Goal: Use online tool/utility: Utilize a website feature to perform a specific function

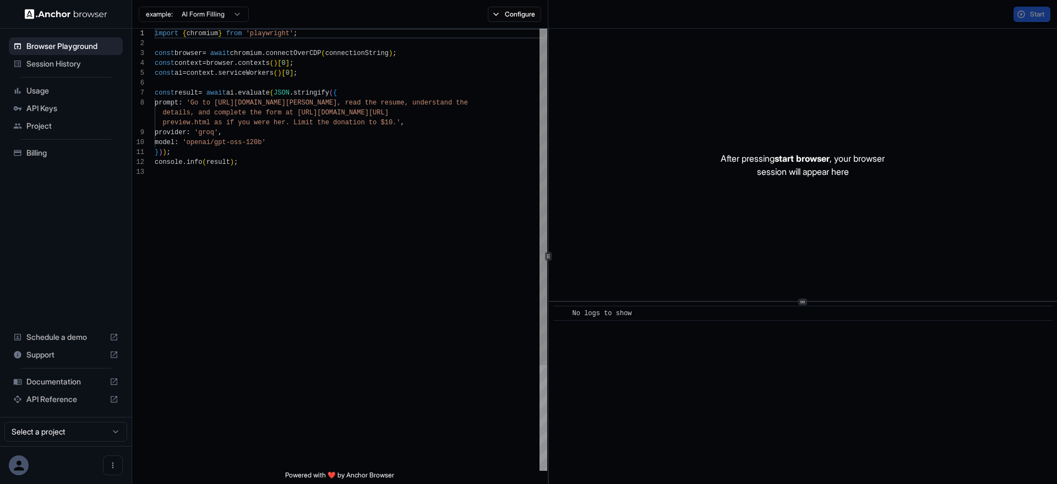
scroll to position [79, 0]
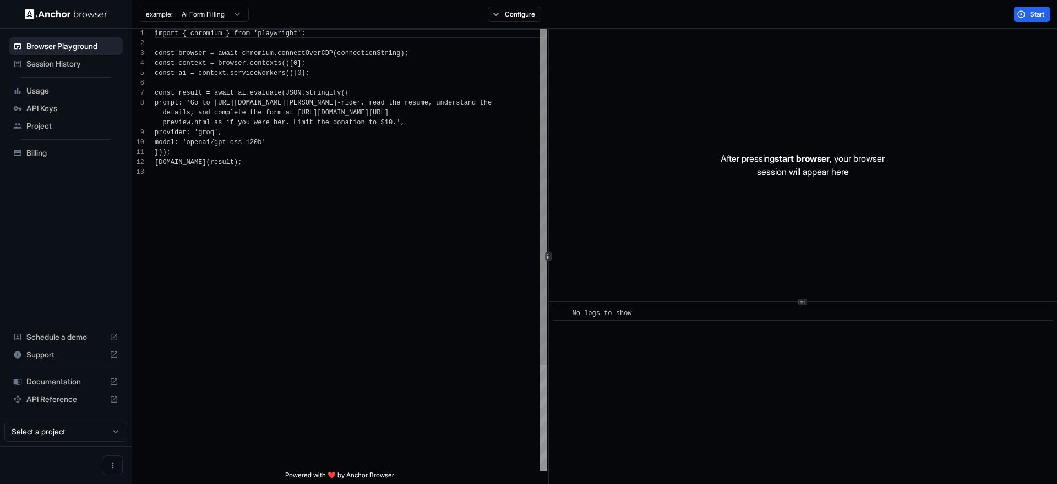
scroll to position [79, 0]
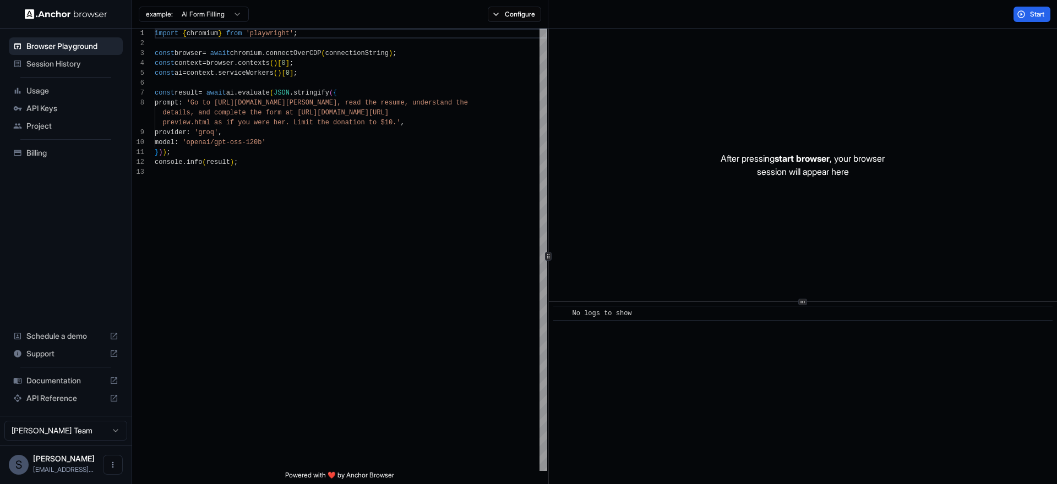
click at [52, 384] on span "Documentation" at bounding box center [65, 380] width 79 height 11
click at [1038, 10] on span "Start" at bounding box center [1037, 14] width 15 height 9
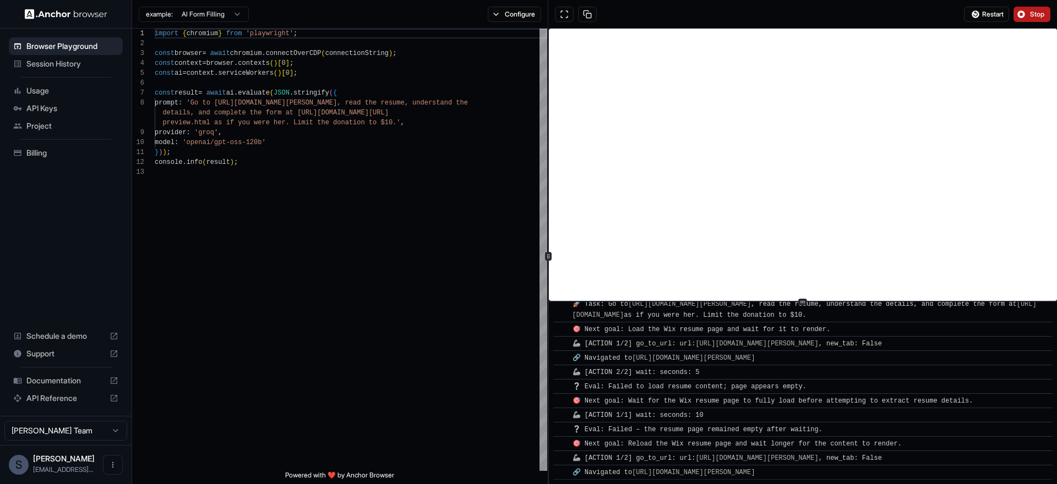
scroll to position [49, 0]
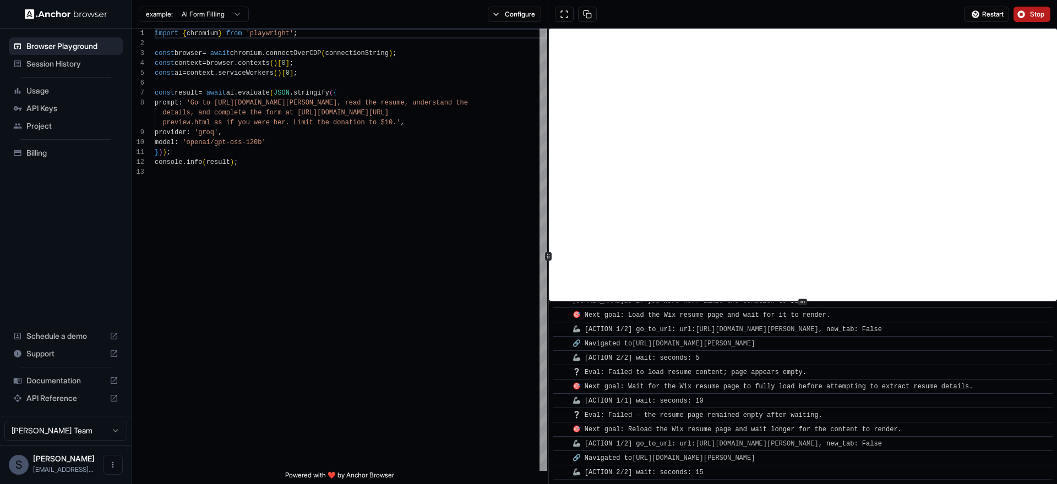
click at [1029, 12] on button "Stop" at bounding box center [1032, 14] width 37 height 15
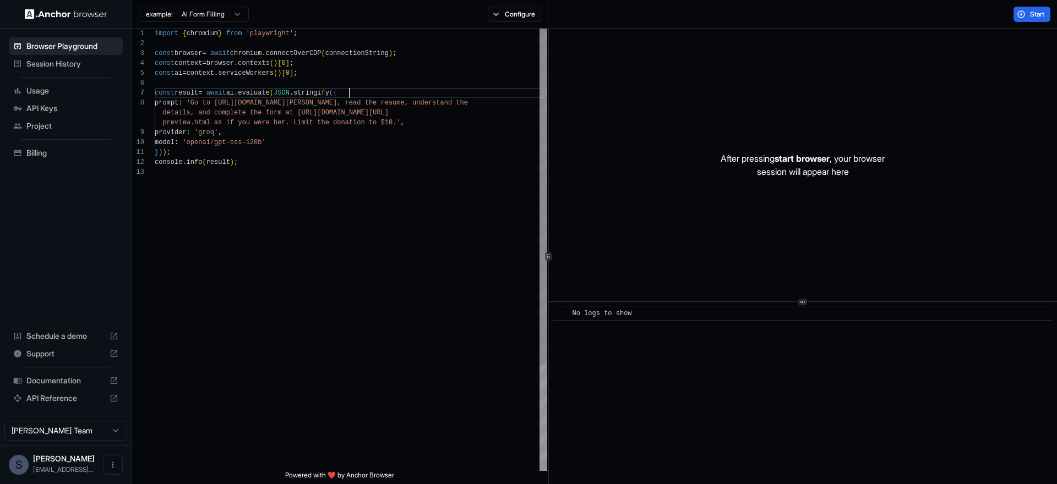
scroll to position [59, 0]
click at [355, 97] on div "import { chromium } from 'playwright' ; const browser = await chromium . connec…" at bounding box center [351, 319] width 393 height 581
click at [504, 18] on button "Configure" at bounding box center [514, 14] width 53 height 15
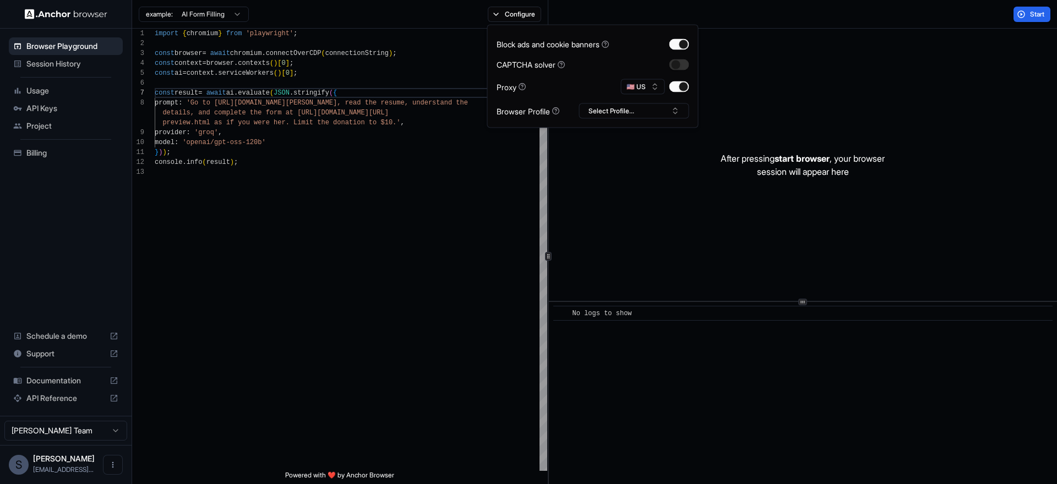
click at [64, 61] on span "Session History" at bounding box center [72, 63] width 92 height 11
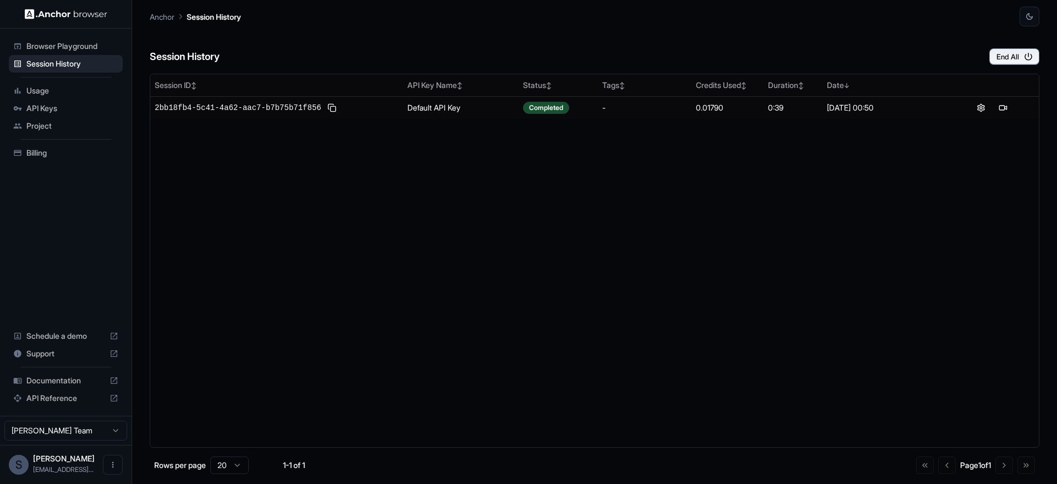
click at [76, 46] on span "Browser Playground" at bounding box center [72, 46] width 92 height 11
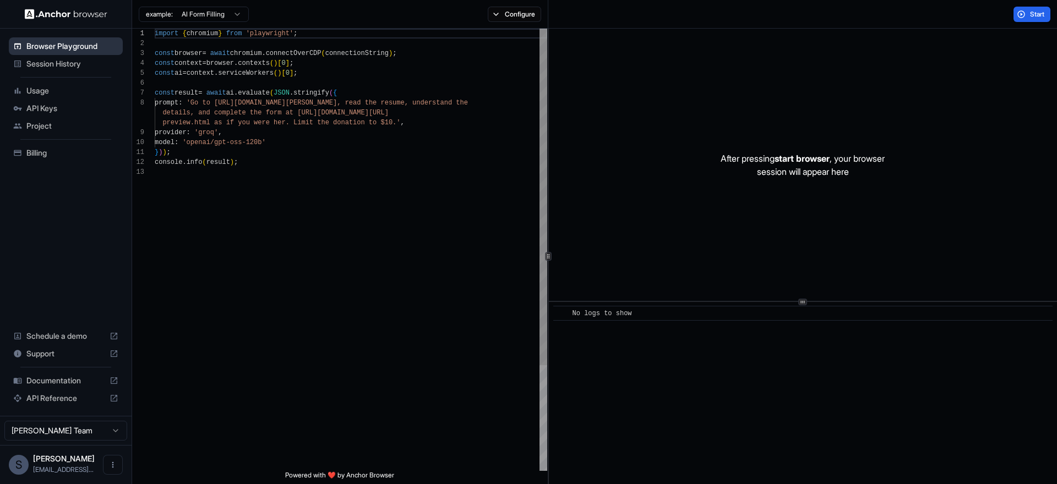
scroll to position [79, 0]
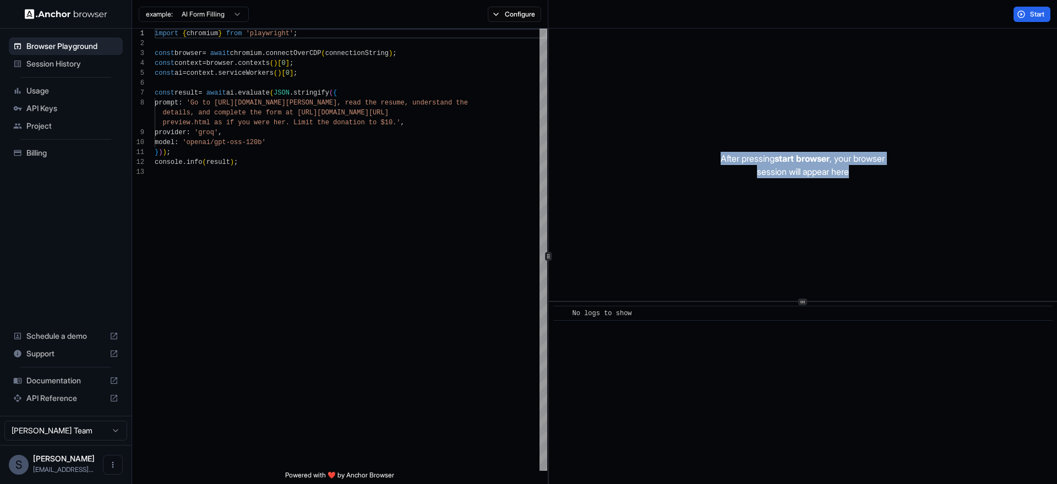
drag, startPoint x: 698, startPoint y: 155, endPoint x: 869, endPoint y: 179, distance: 173.5
click at [867, 179] on div "After pressing start browser , your browser session will appear here" at bounding box center [803, 165] width 508 height 273
click at [869, 179] on div "After pressing start browser , your browser session will appear here" at bounding box center [803, 165] width 508 height 273
drag, startPoint x: 869, startPoint y: 179, endPoint x: 684, endPoint y: 151, distance: 187.7
click at [693, 153] on div "After pressing start browser , your browser session will appear here" at bounding box center [803, 165] width 508 height 273
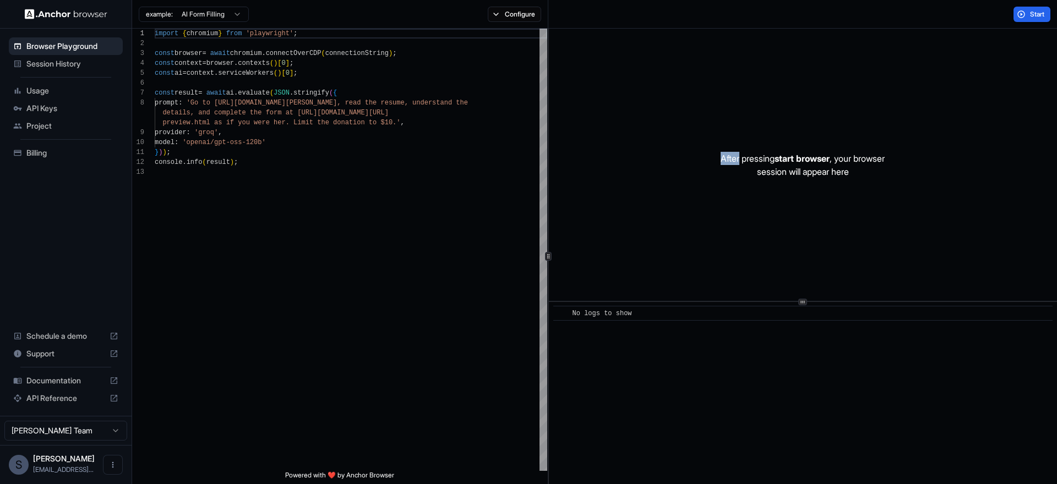
click at [684, 151] on div "After pressing start browser , your browser session will appear here" at bounding box center [803, 165] width 508 height 273
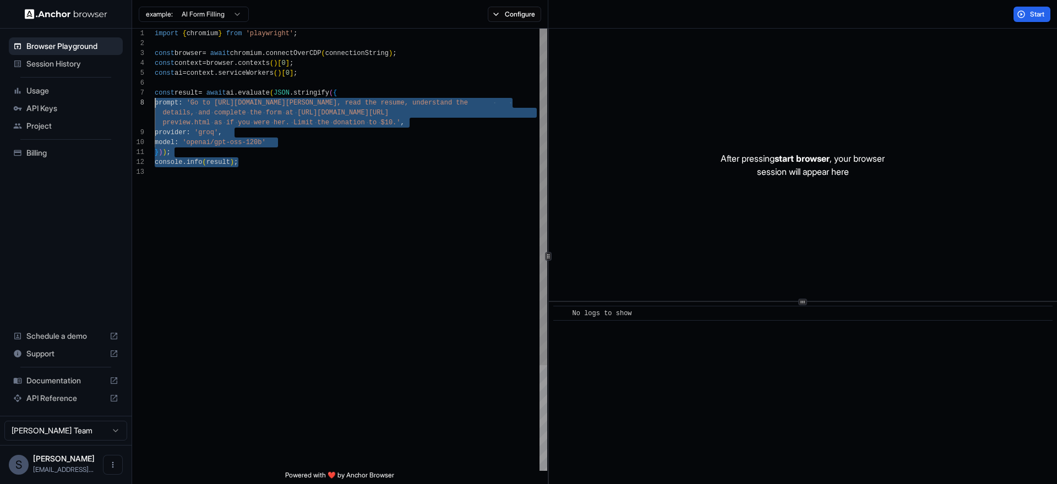
scroll to position [59, 0]
drag, startPoint x: 291, startPoint y: 159, endPoint x: 138, endPoint y: 94, distance: 167.0
click at [155, 94] on div "import { chromium } from 'playwright' ; const browser = await chromium . connec…" at bounding box center [351, 319] width 393 height 581
type textarea "**********"
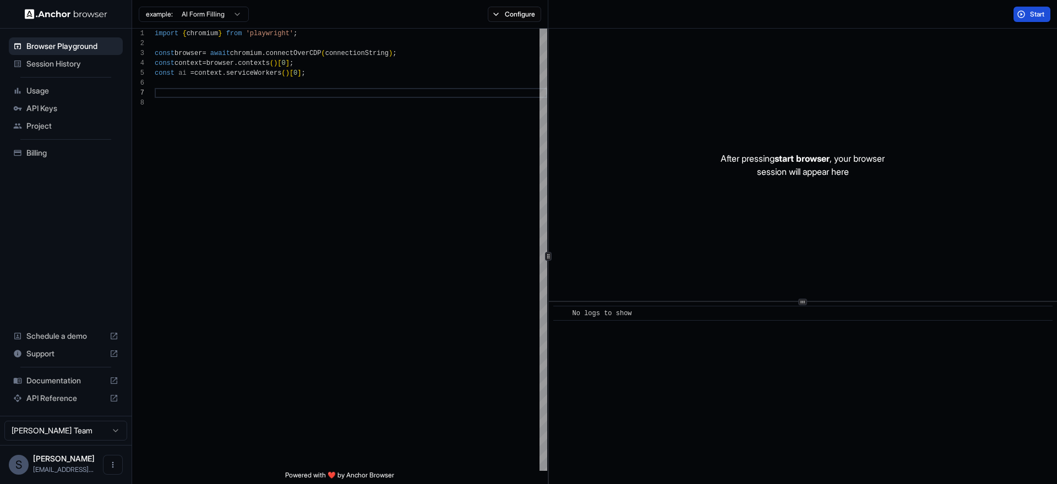
click at [1023, 10] on button "Start" at bounding box center [1032, 14] width 37 height 15
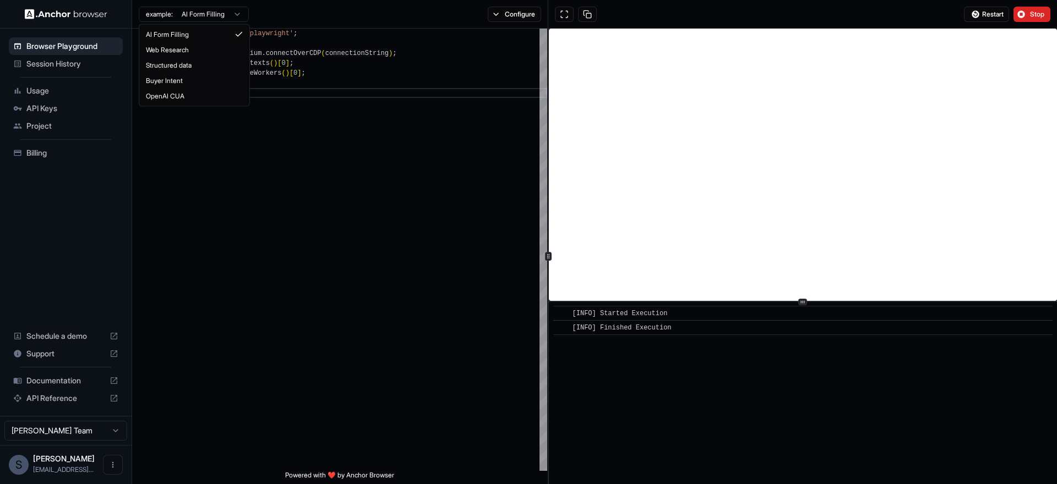
click at [234, 10] on html "**********" at bounding box center [528, 242] width 1057 height 484
click at [330, 7] on html "**********" at bounding box center [528, 242] width 1057 height 484
click at [37, 66] on span "Session History" at bounding box center [72, 63] width 92 height 11
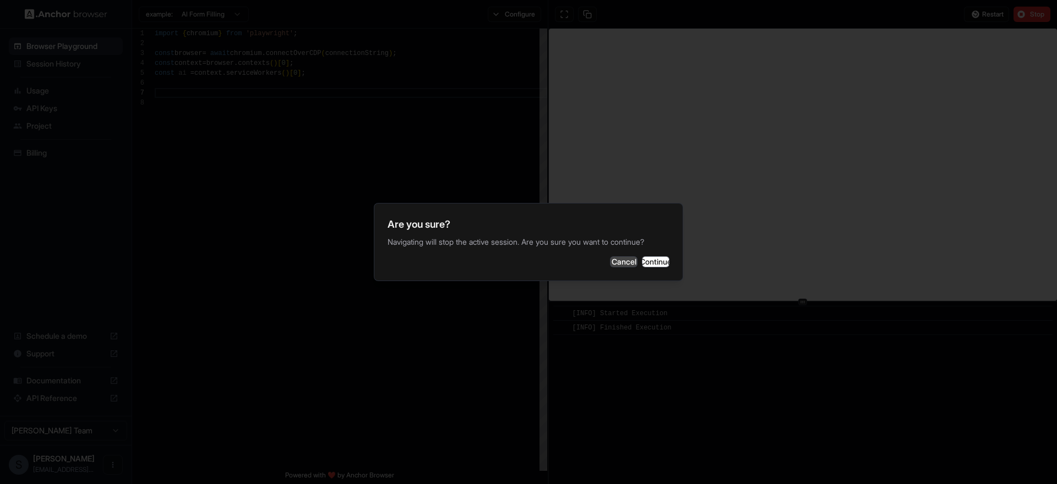
click at [610, 259] on button "Cancel" at bounding box center [624, 262] width 28 height 11
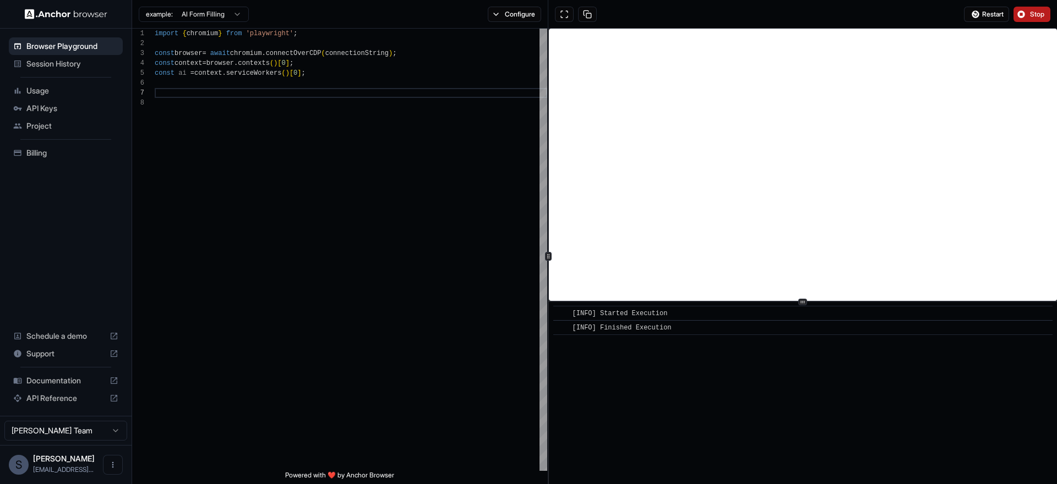
click at [1036, 11] on span "Stop" at bounding box center [1037, 14] width 15 height 9
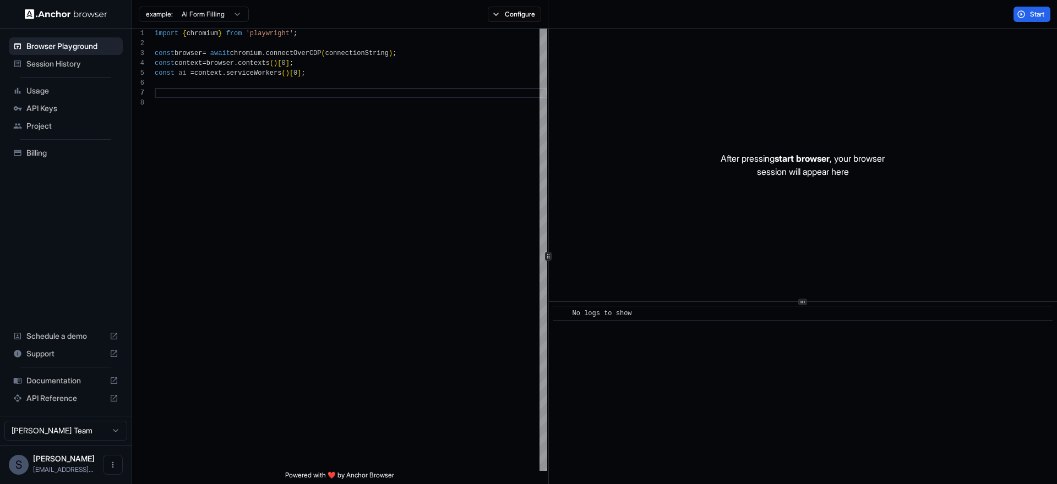
click at [47, 86] on span "Usage" at bounding box center [72, 90] width 92 height 11
